Goal: Task Accomplishment & Management: Manage account settings

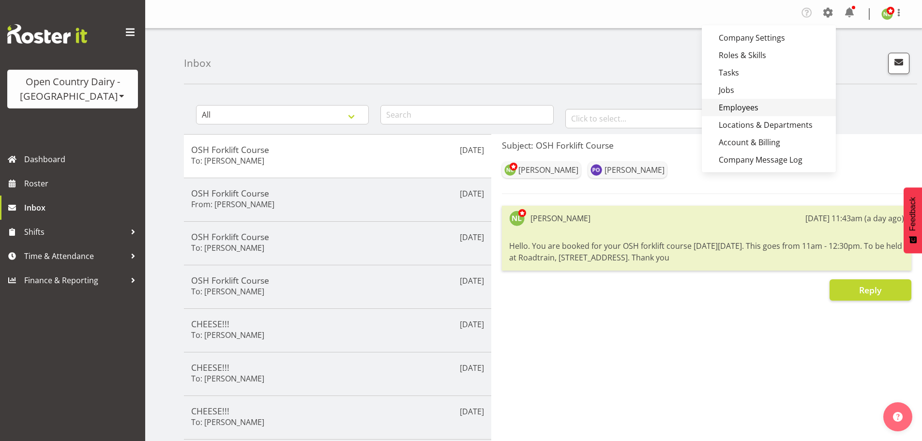
click at [749, 109] on link "Employees" at bounding box center [769, 107] width 134 height 17
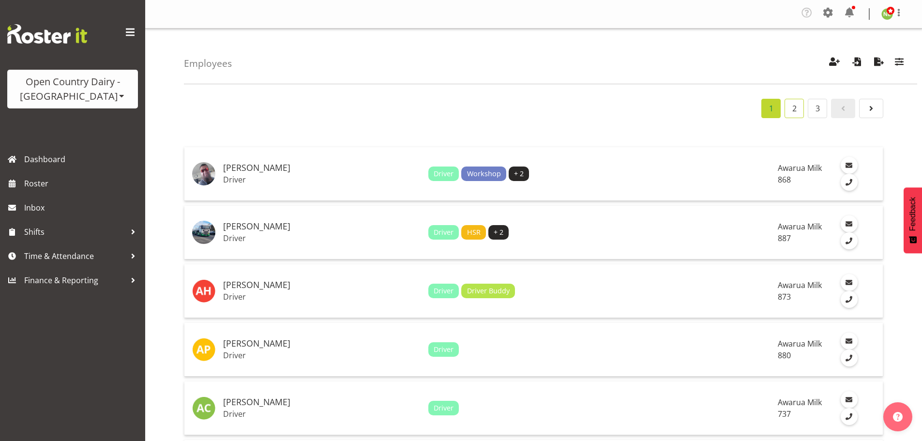
click at [801, 112] on link "2" at bounding box center [794, 108] width 19 height 19
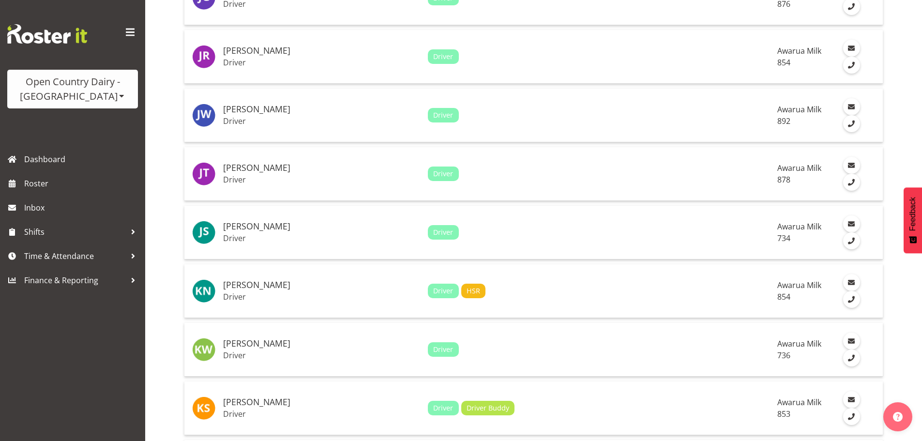
scroll to position [1549, 0]
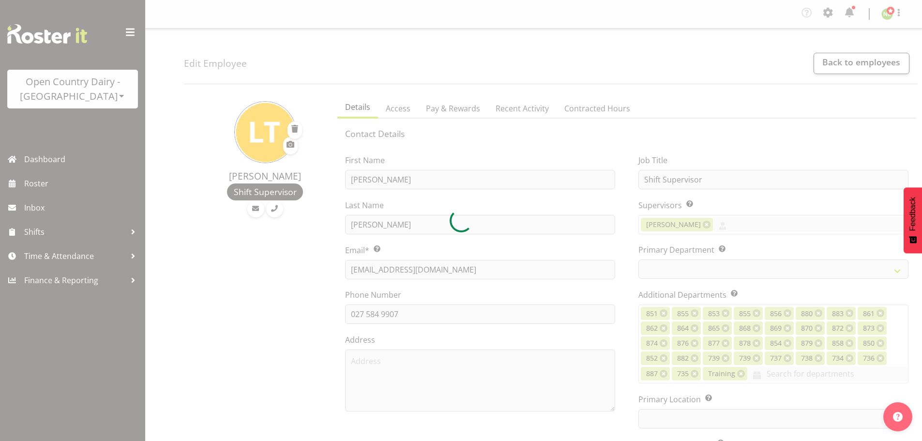
select select "TimelineWeek"
select select
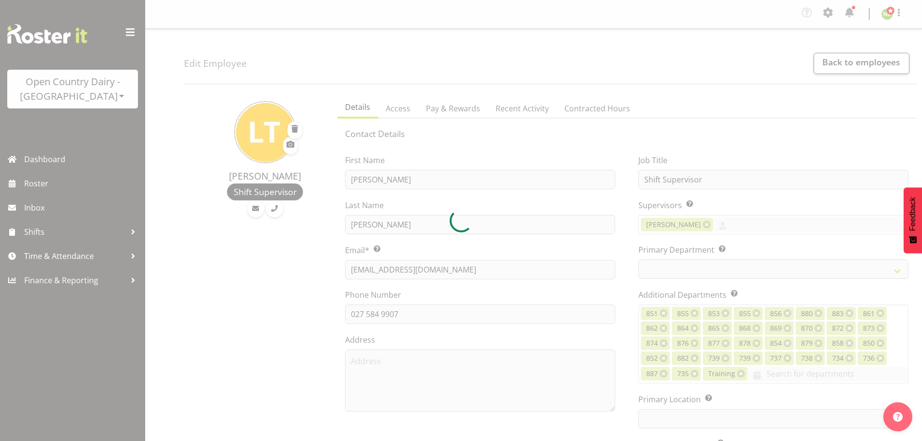
select select
select select "990"
select select "696"
